Goal: Task Accomplishment & Management: Use online tool/utility

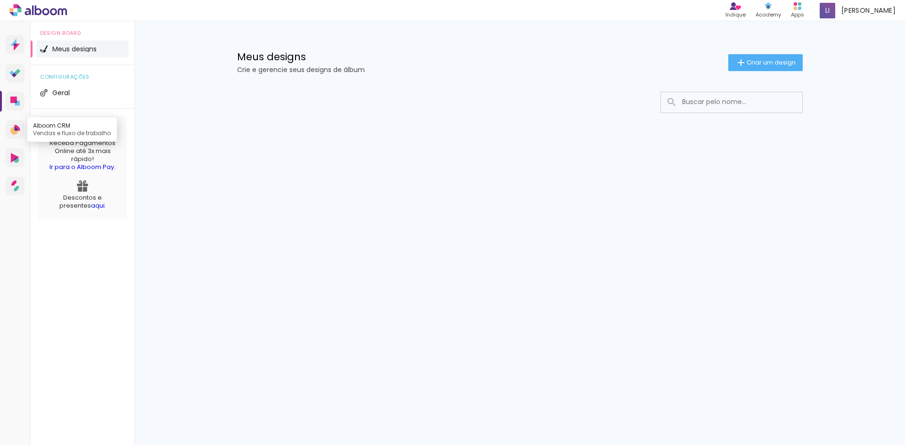
click at [12, 126] on icon at bounding box center [15, 130] width 10 height 10
click at [18, 158] on icon at bounding box center [15, 158] width 8 height 10
click at [762, 62] on span "Criar um design" at bounding box center [771, 62] width 49 height 6
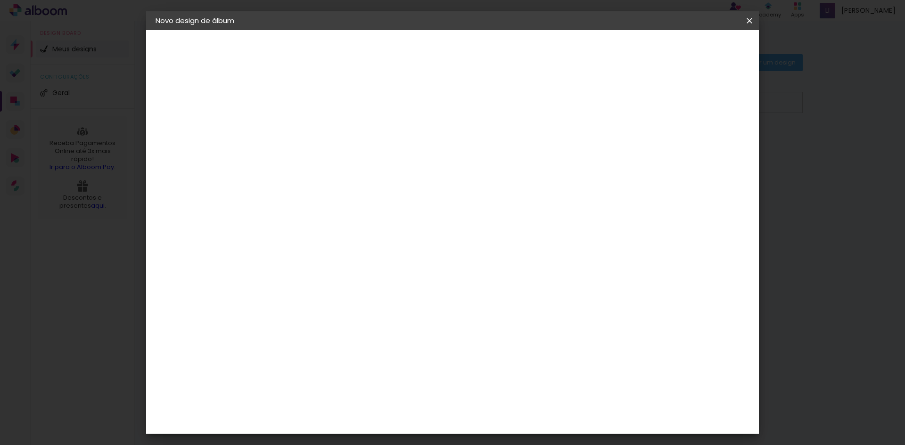
click at [313, 137] on paper-input-container "Título do álbum" at bounding box center [309, 127] width 7 height 24
type input "teste"
type paper-input "teste"
click at [0, 0] on slot "Avançar" at bounding box center [0, 0] width 0 height 0
click at [339, 361] on div "Amplicolor" at bounding box center [324, 361] width 41 height 8
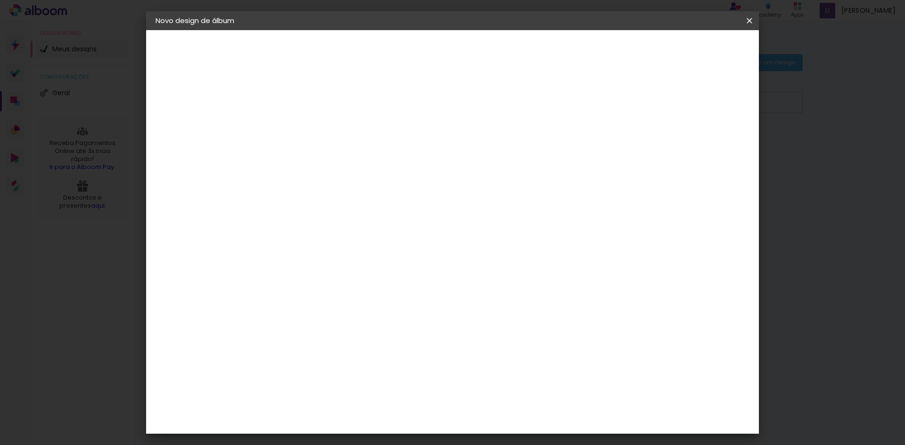
click at [316, 381] on div "ArtCollor" at bounding box center [321, 384] width 34 height 8
click at [0, 0] on slot "Avançar" at bounding box center [0, 0] width 0 height 0
click at [346, 157] on input "text" at bounding box center [328, 164] width 37 height 15
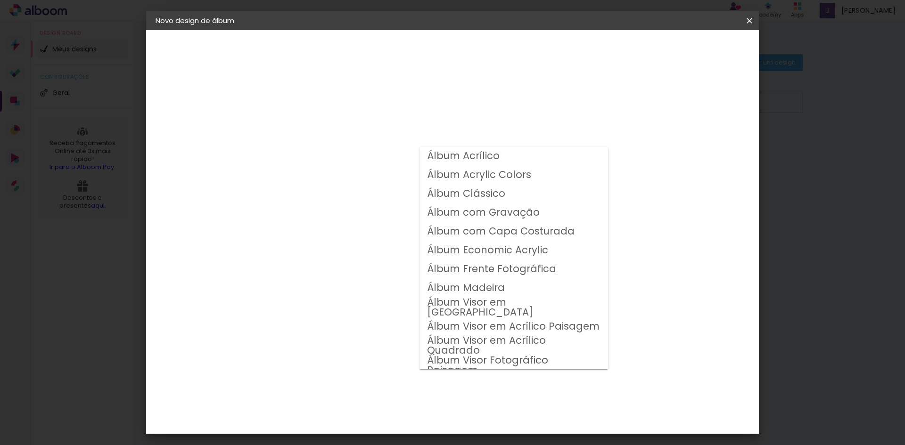
scroll to position [27, 0]
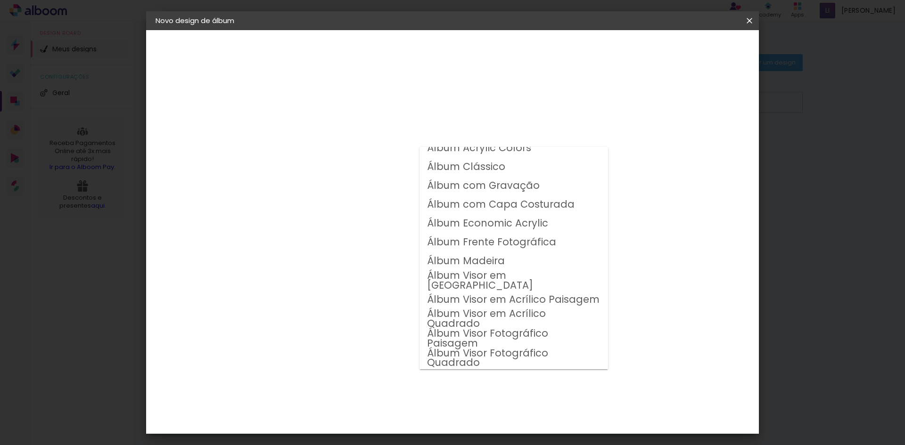
click at [0, 0] on slot "Álbum Visor em Madeira" at bounding box center [0, 0] width 0 height 0
type input "Álbum Visor em Madeira"
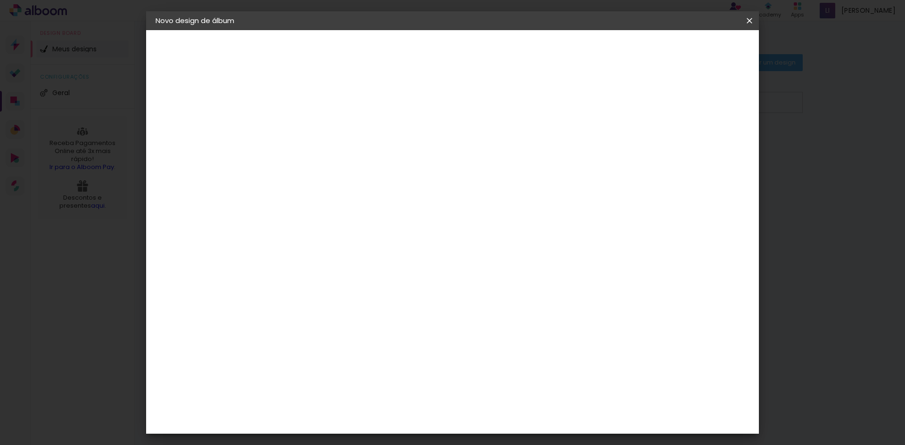
scroll to position [91, 0]
click at [750, 21] on iron-icon at bounding box center [749, 20] width 11 height 9
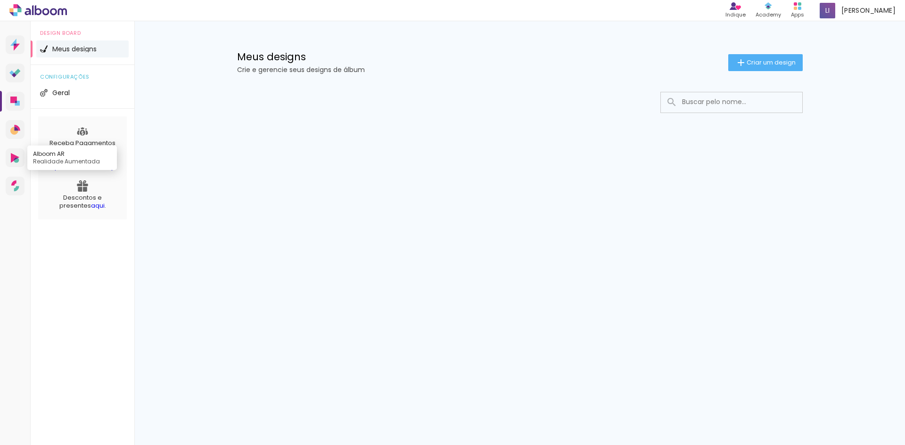
click at [19, 163] on link "Alboom AR Realidade Aumentada" at bounding box center [15, 157] width 19 height 19
